Goal: Complete application form

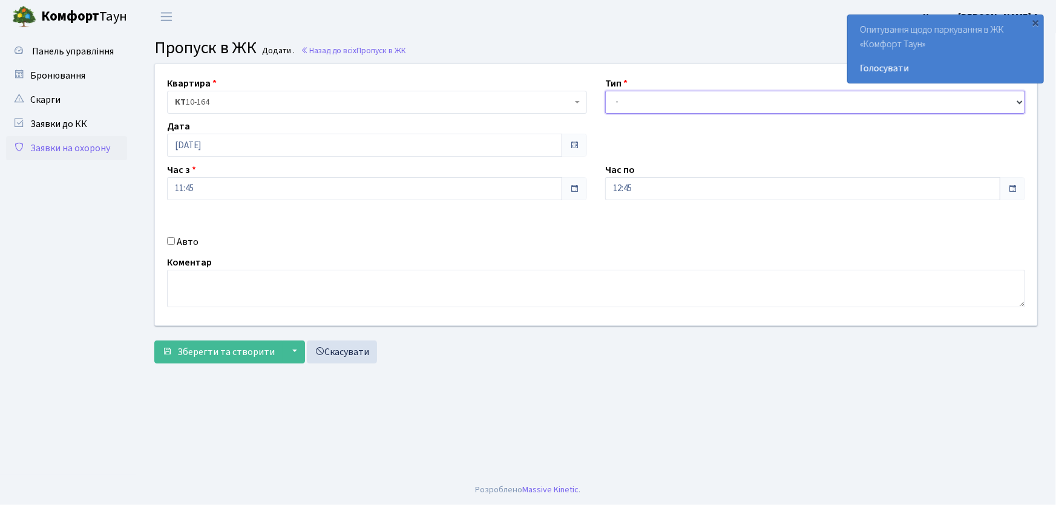
click at [653, 110] on select "- Доставка Таксі Гості Сервіс" at bounding box center [815, 102] width 420 height 23
select select "1"
click at [605, 91] on select "- Доставка Таксі Гості Сервіс" at bounding box center [815, 102] width 420 height 23
drag, startPoint x: 648, startPoint y: 197, endPoint x: 579, endPoint y: 195, distance: 68.4
click at [579, 194] on div "Квартира <b>КТ</b>&nbsp;&nbsp;&nbsp;&nbsp;10-164 КТ 10-164 Тип - Доставка Таксі…" at bounding box center [596, 194] width 900 height 261
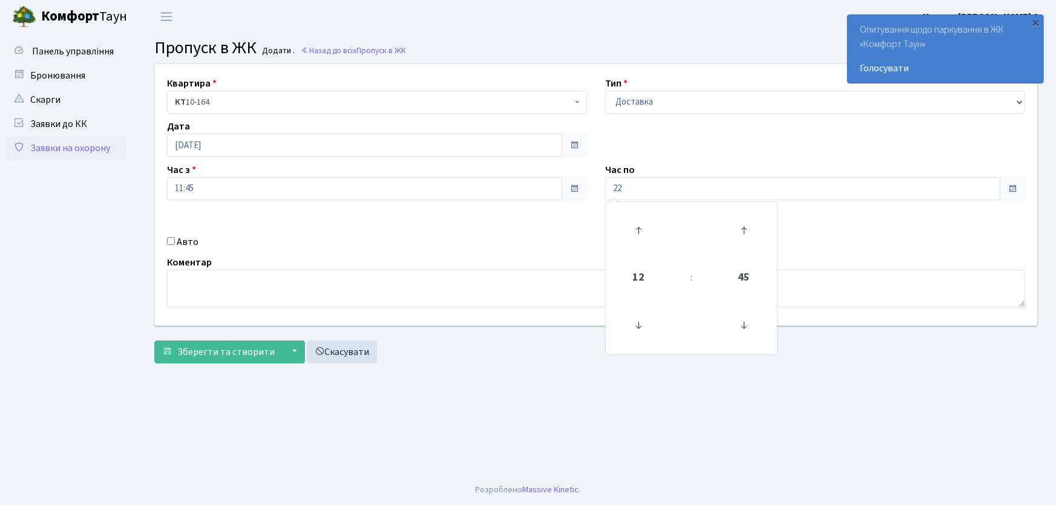
type input "22:00"
click at [172, 240] on input "Авто" at bounding box center [171, 241] width 8 height 8
checkbox input "true"
type input "СВ0269ВО"
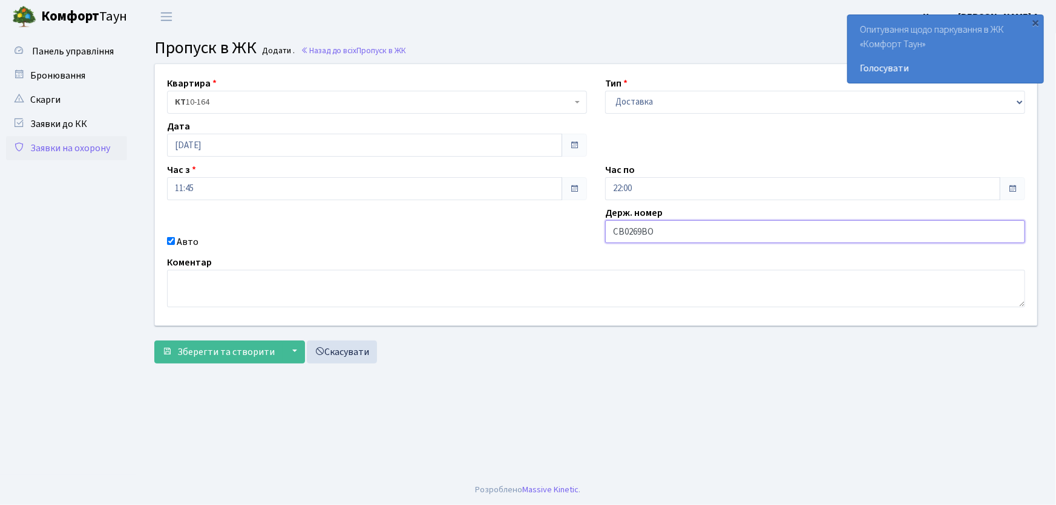
click at [154, 341] on button "Зберегти та створити" at bounding box center [218, 352] width 128 height 23
